Goal: Task Accomplishment & Management: Manage account settings

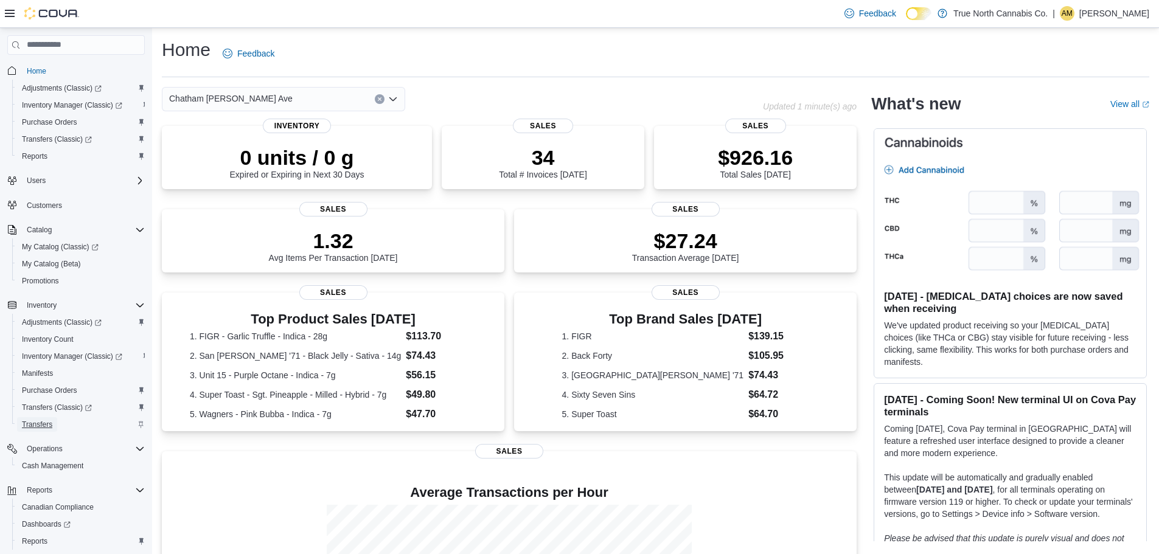
click at [49, 422] on span "Transfers" at bounding box center [37, 425] width 30 height 10
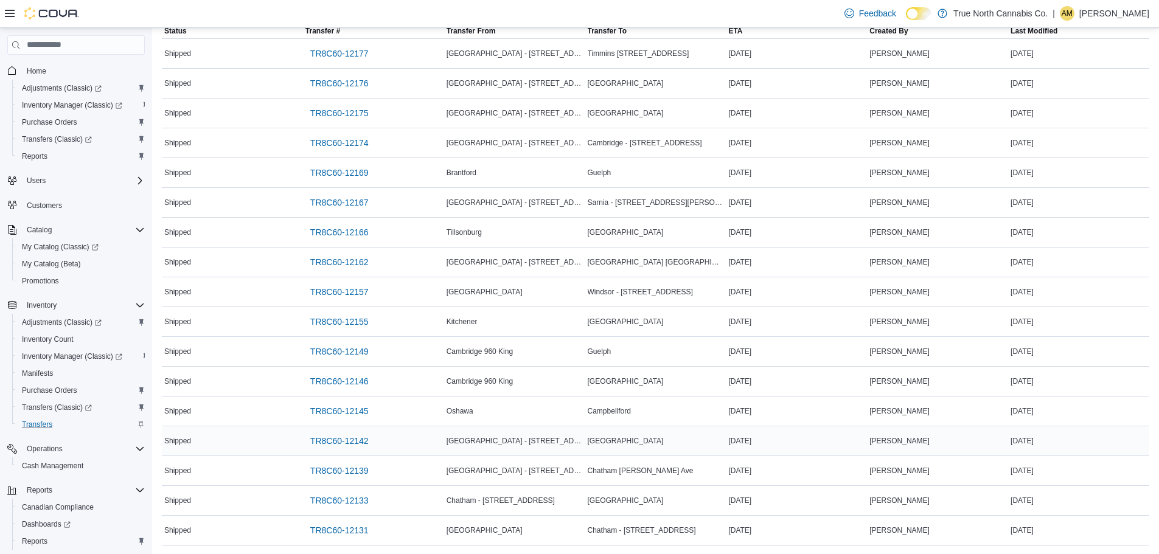
scroll to position [122, 0]
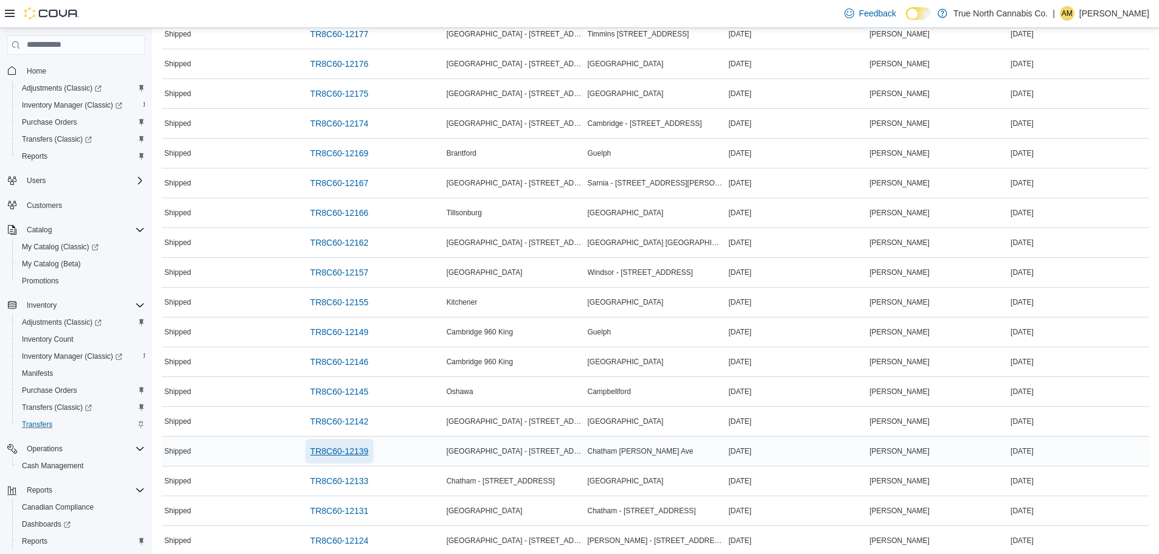
click at [360, 450] on span "TR8C60-12139" at bounding box center [339, 451] width 58 height 12
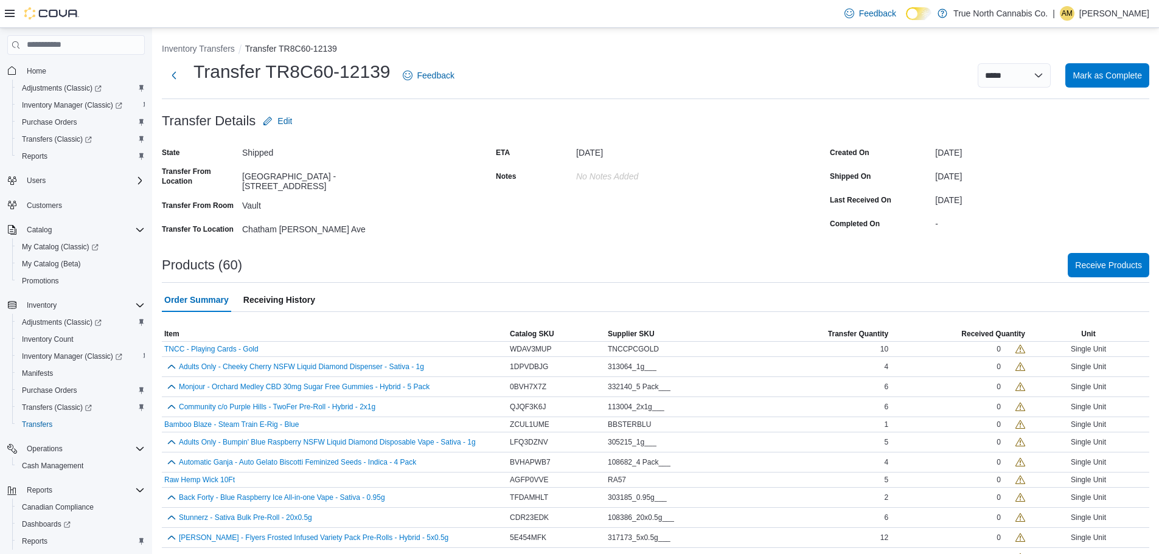
click at [588, 51] on ol "Inventory Transfers Transfer TR8C60-12139" at bounding box center [656, 50] width 988 height 15
click at [1137, 258] on span "Receive Products" at bounding box center [1108, 265] width 67 height 24
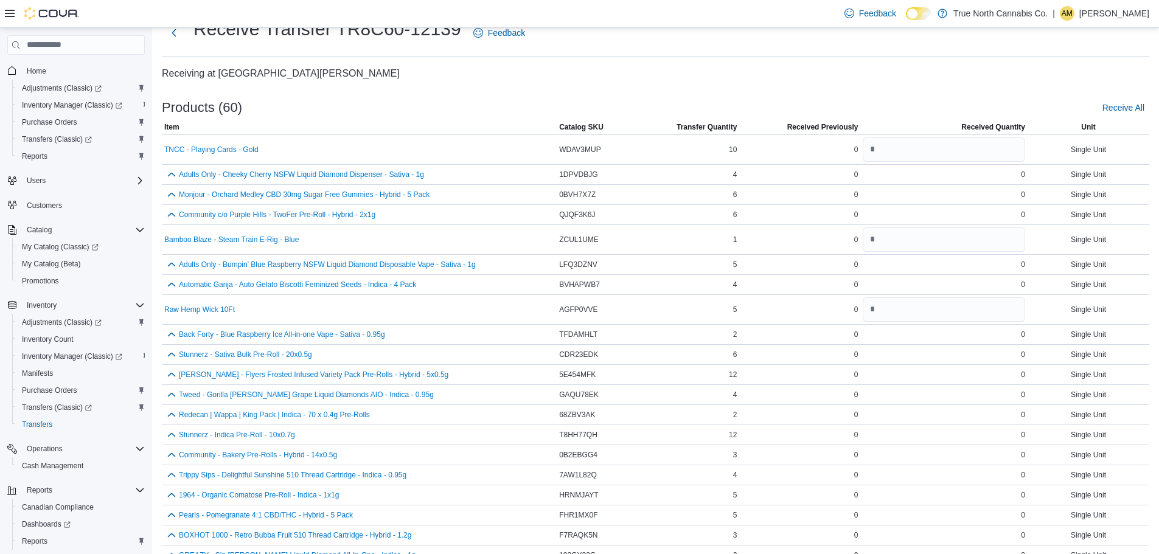
scroll to position [61, 0]
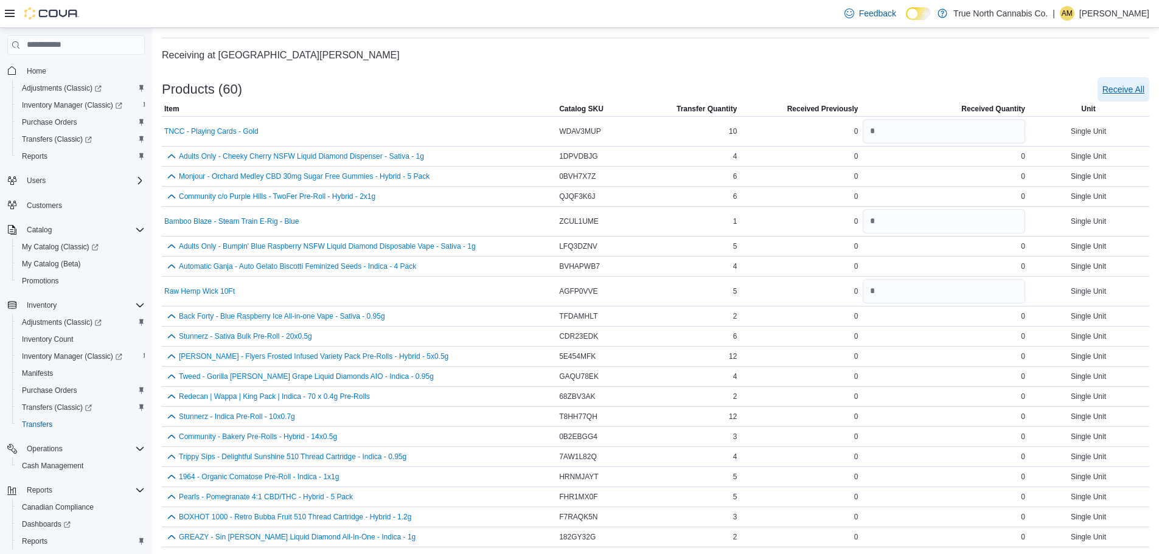
click at [1123, 85] on span "Receive All" at bounding box center [1124, 89] width 42 height 12
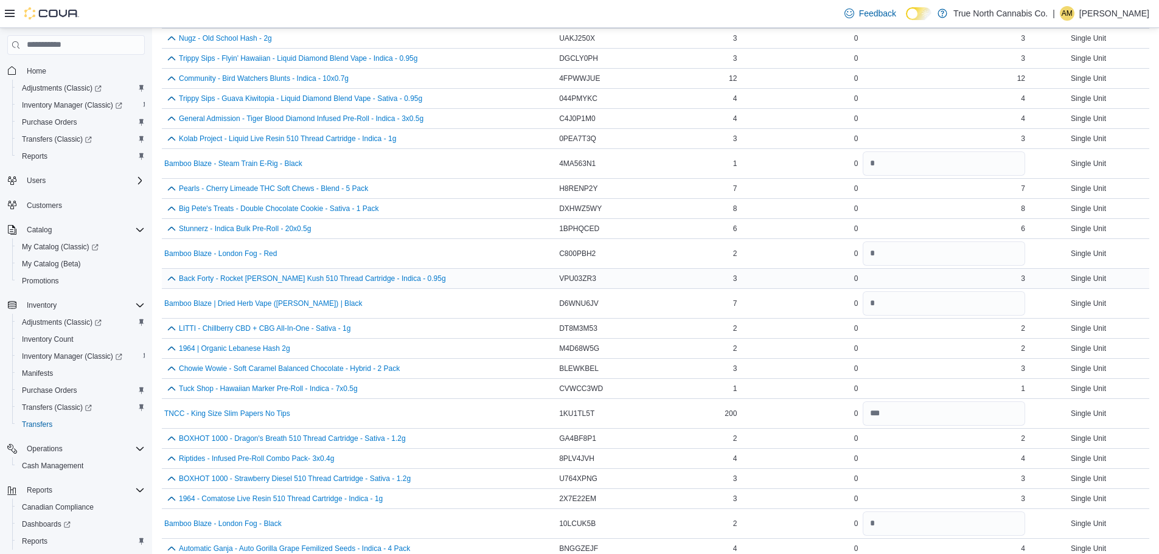
scroll to position [962, 0]
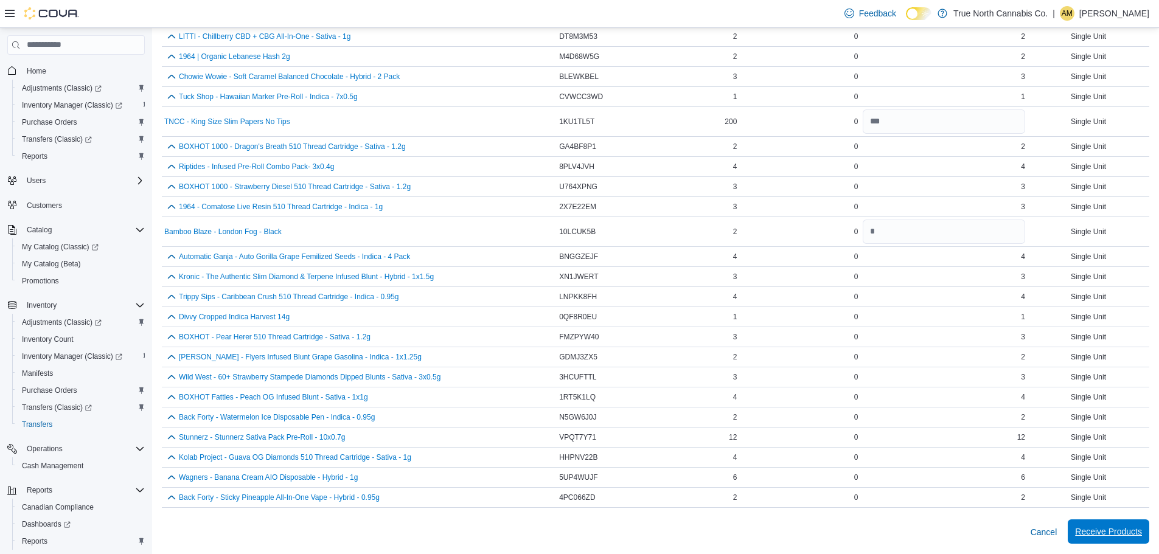
click at [1132, 543] on span "Receive Products" at bounding box center [1108, 532] width 67 height 24
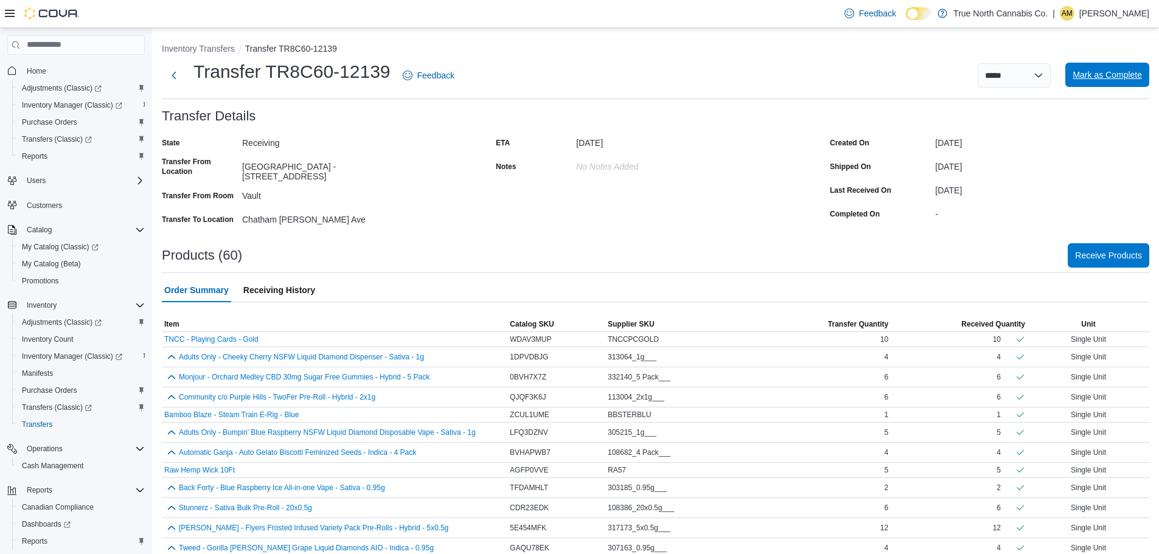
click at [1116, 78] on span "Mark as Complete" at bounding box center [1107, 75] width 69 height 12
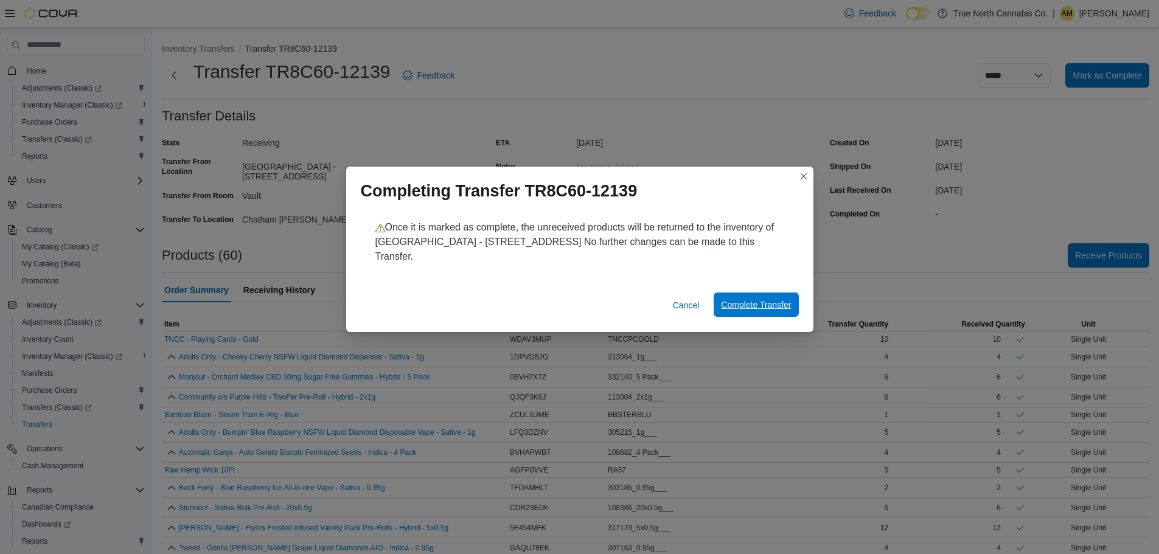
click at [753, 293] on span "Complete Transfer" at bounding box center [756, 305] width 70 height 24
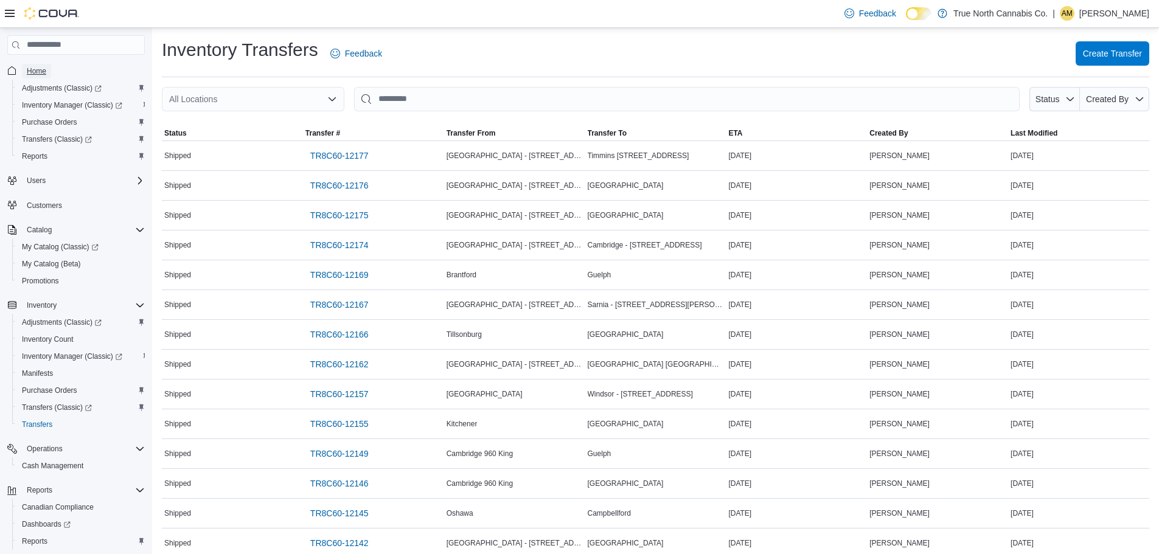
click at [46, 73] on span "Home" at bounding box center [36, 71] width 19 height 10
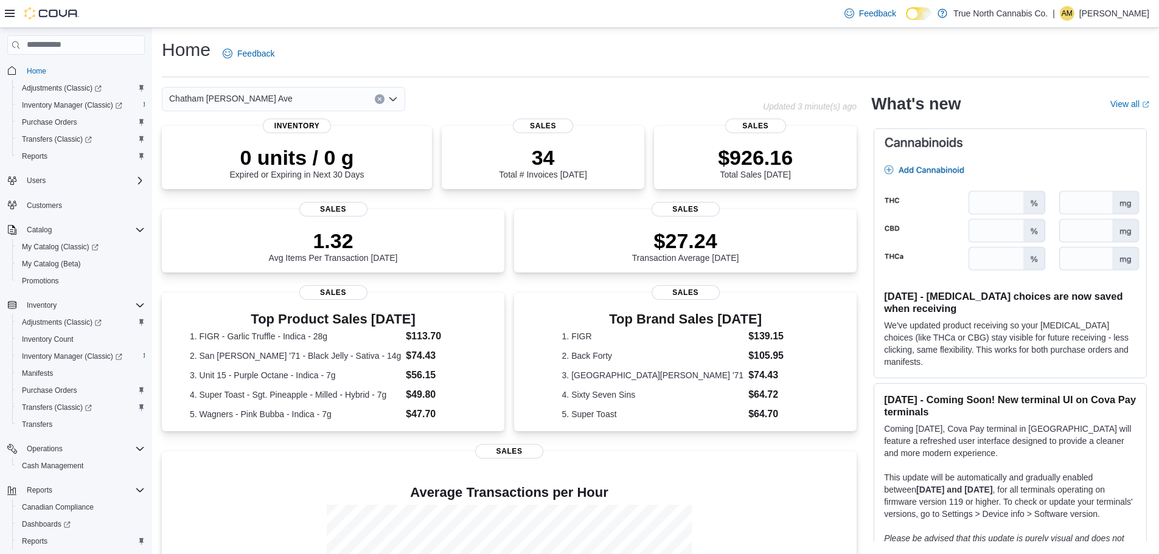
click at [1112, 9] on p "[PERSON_NAME]" at bounding box center [1114, 13] width 70 height 15
click at [1049, 116] on button "Sign Out" at bounding box center [1089, 118] width 112 height 19
